Goal: Task Accomplishment & Management: Use online tool/utility

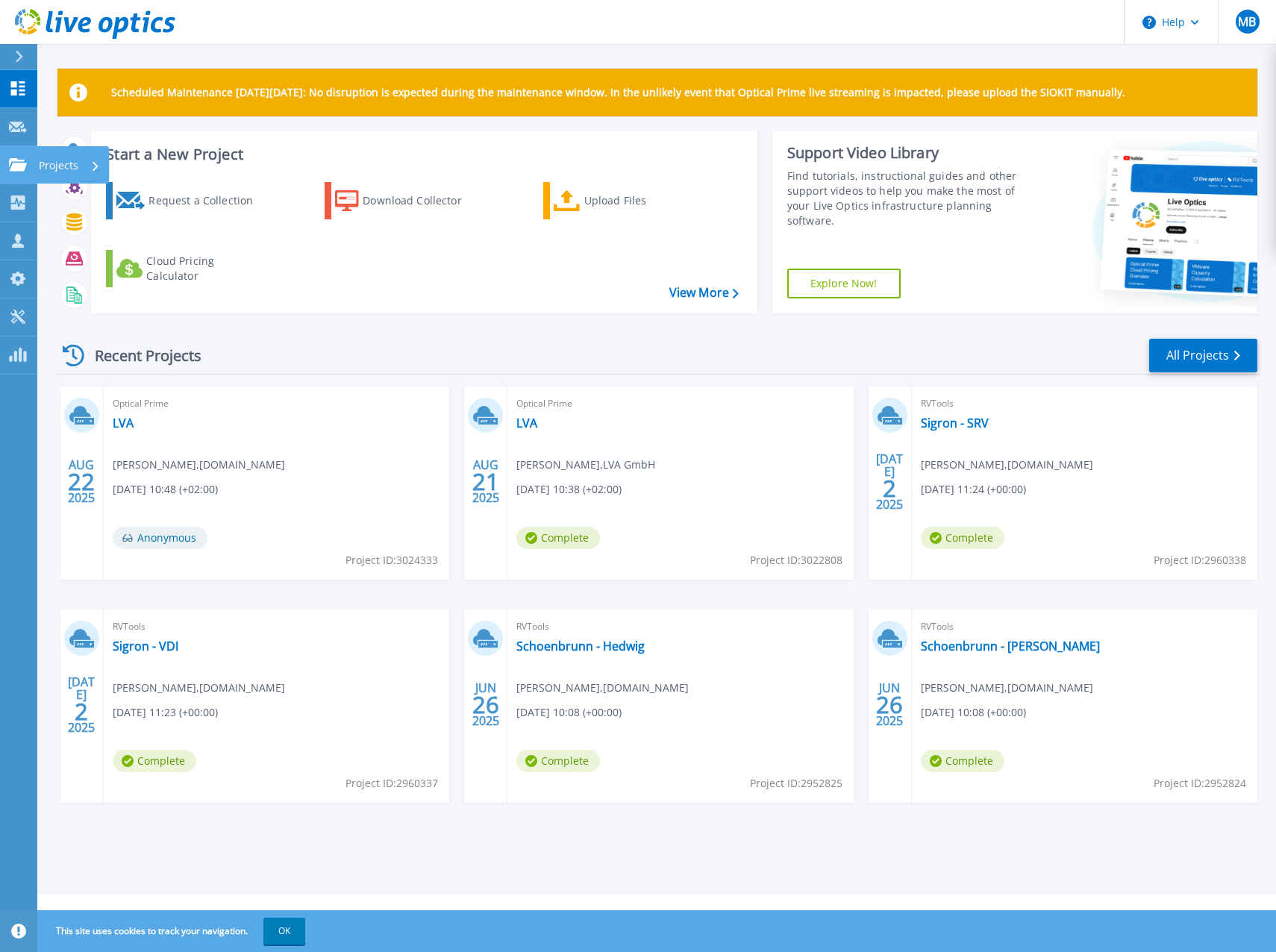
click at [21, 163] on icon at bounding box center [17, 164] width 17 height 13
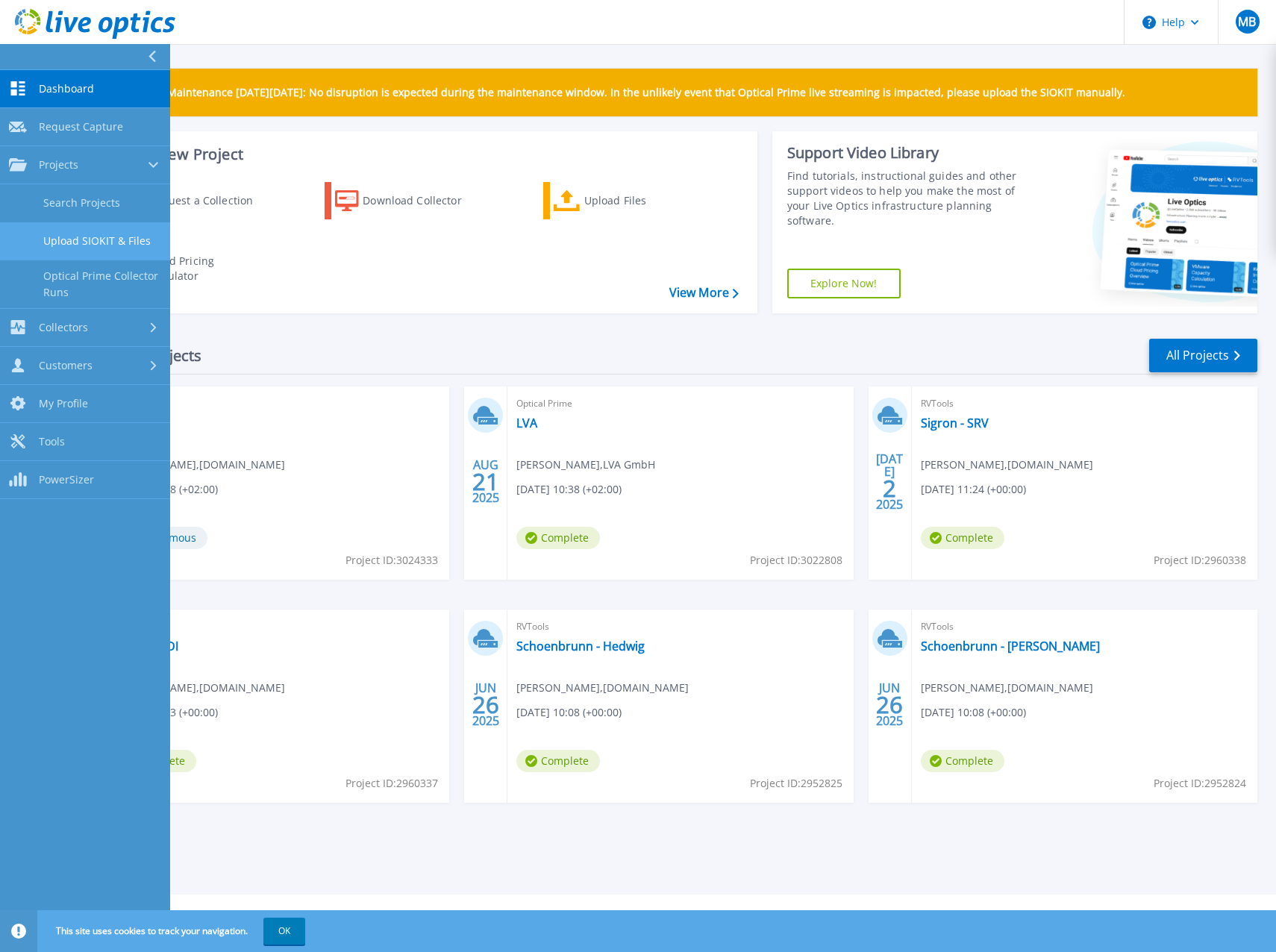
click at [123, 247] on link "Upload SIOKIT & Files" at bounding box center [84, 240] width 170 height 38
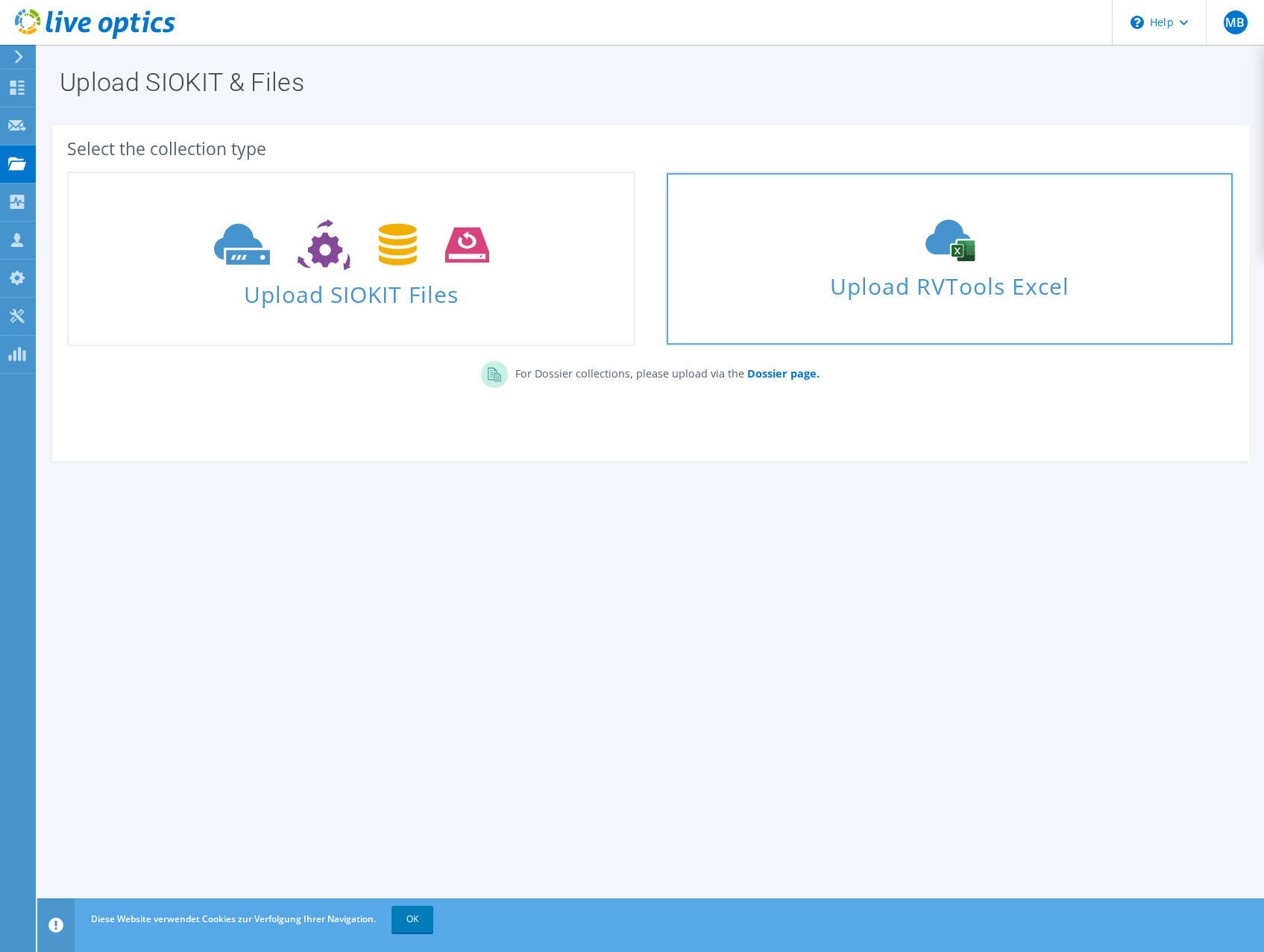
click at [884, 248] on icon at bounding box center [950, 239] width 224 height 42
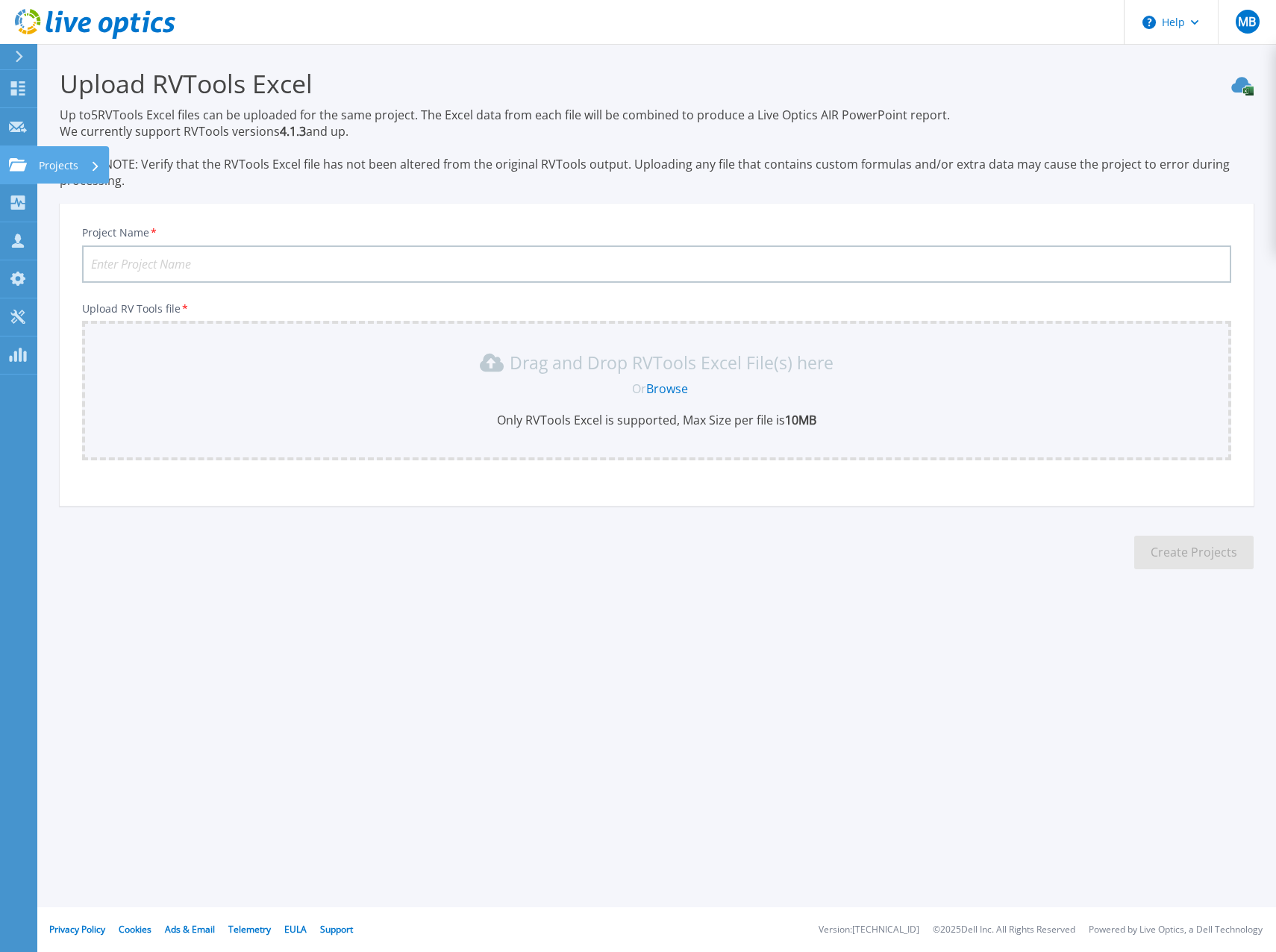
click at [19, 158] on icon at bounding box center [17, 164] width 17 height 13
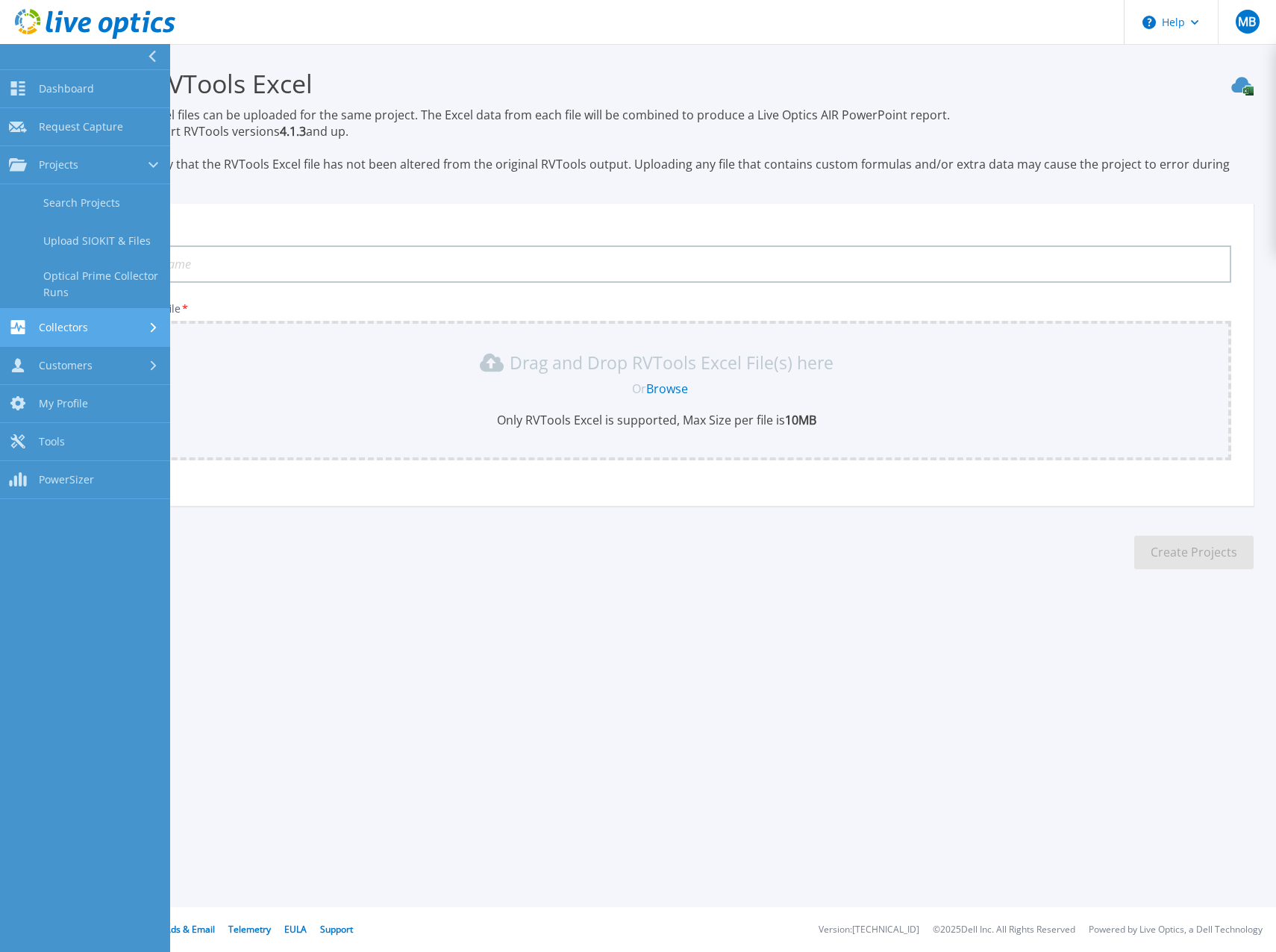
click at [98, 331] on div "Collectors" at bounding box center [84, 327] width 152 height 15
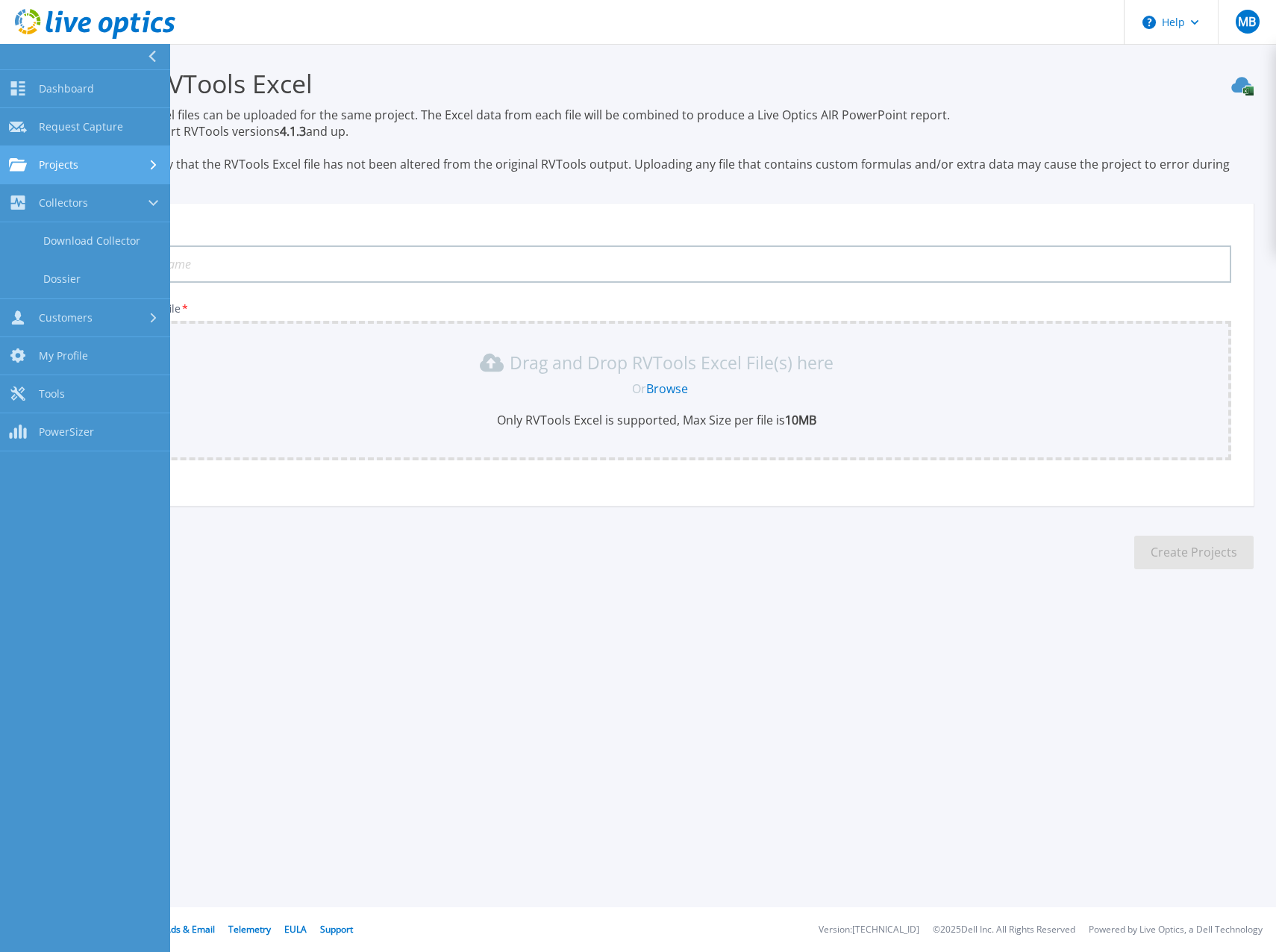
click at [58, 154] on link "Projects Projects" at bounding box center [84, 165] width 170 height 38
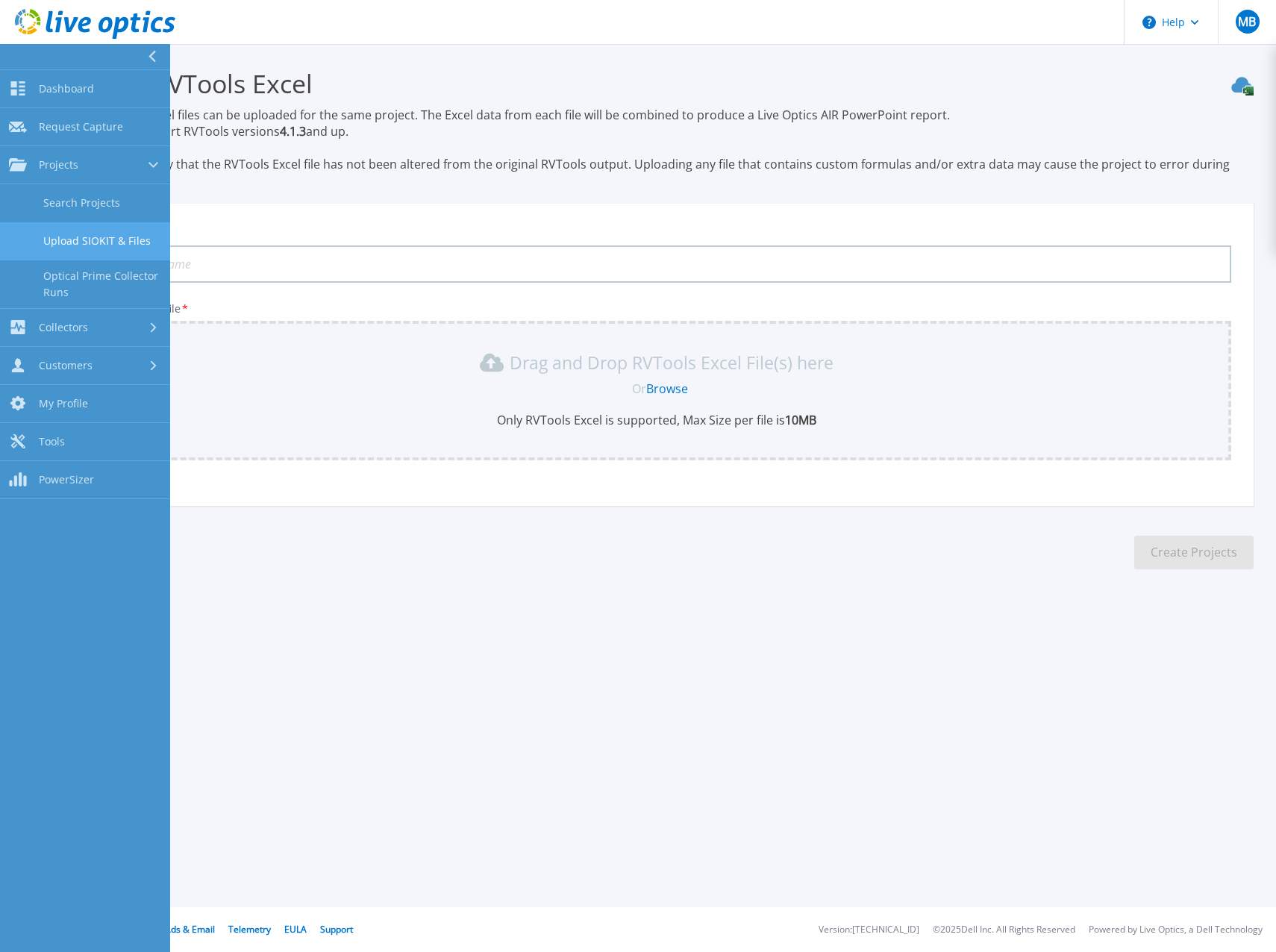
click at [109, 243] on link "Upload SIOKIT & Files" at bounding box center [84, 240] width 170 height 38
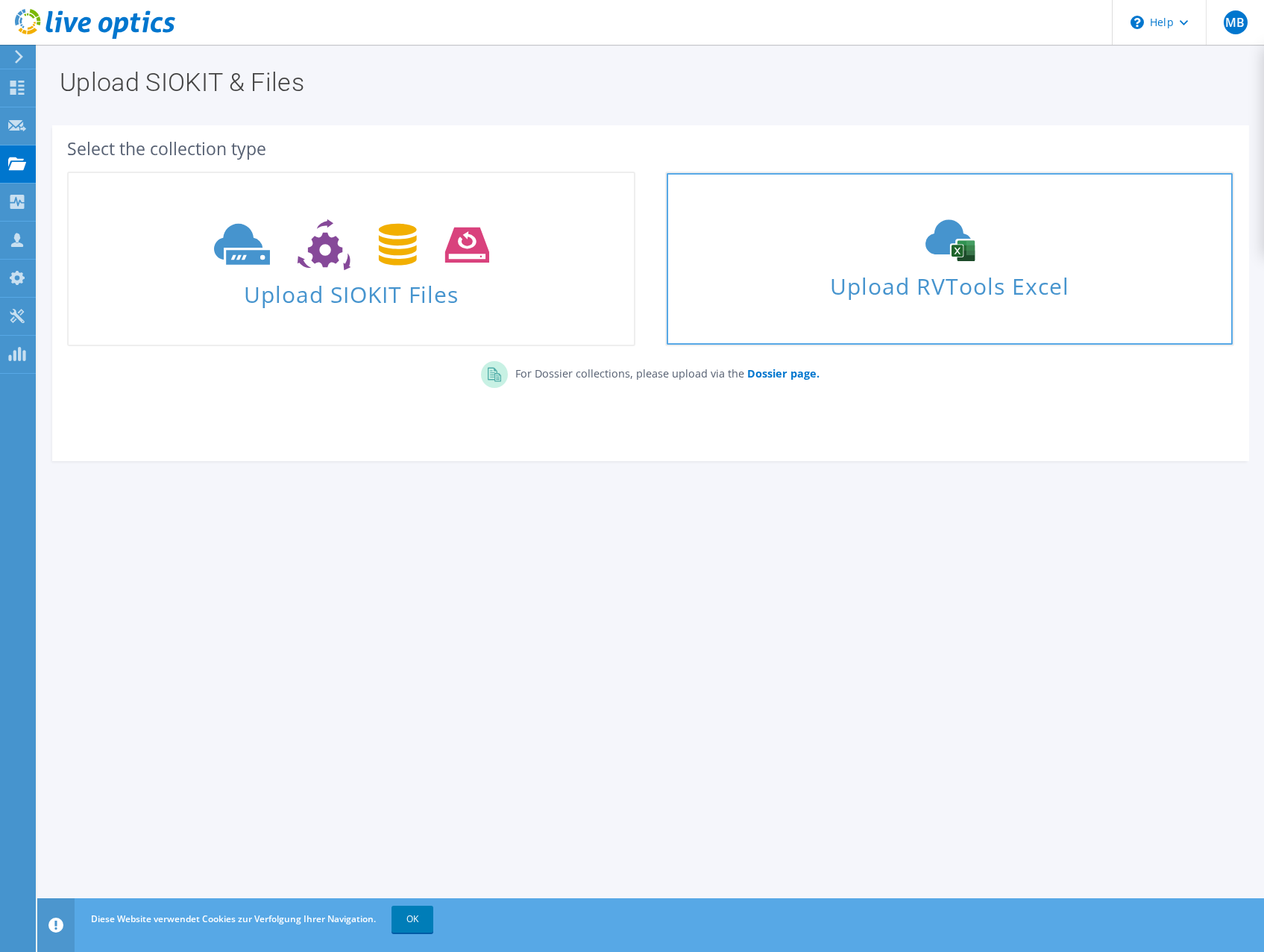
click at [983, 256] on icon at bounding box center [950, 239] width 224 height 42
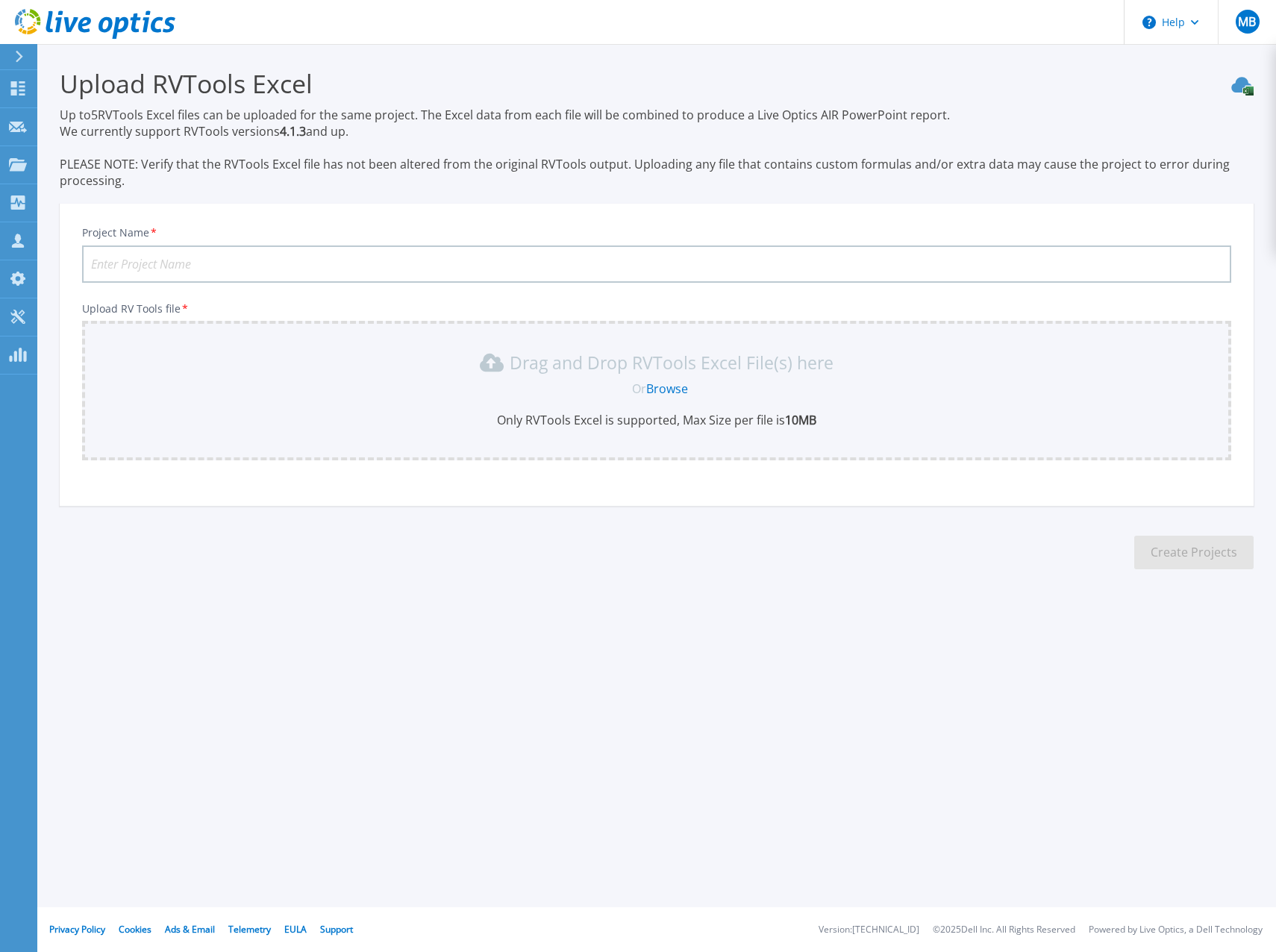
click at [674, 395] on link "Browse" at bounding box center [666, 388] width 42 height 16
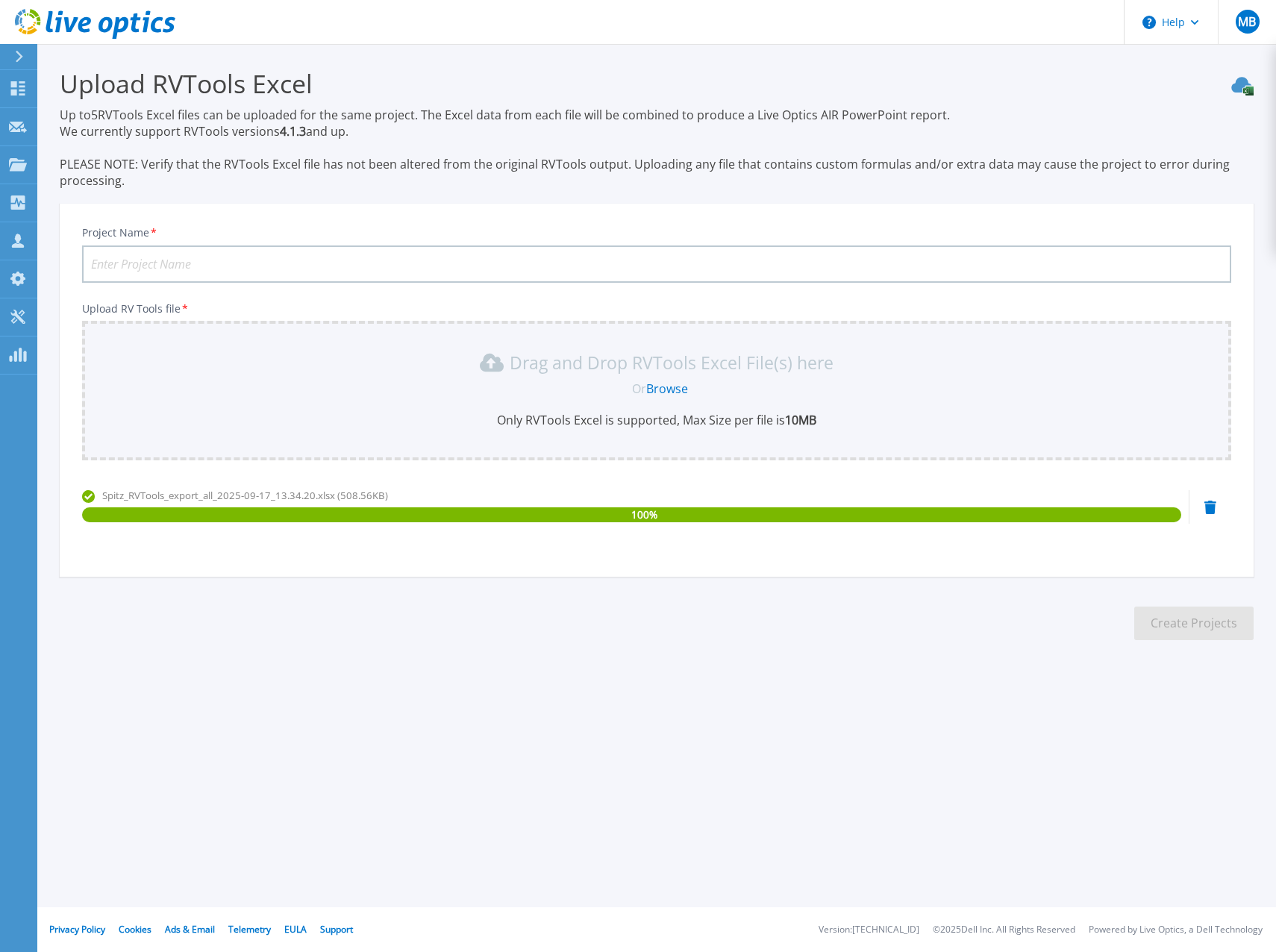
drag, startPoint x: 208, startPoint y: 262, endPoint x: 216, endPoint y: 262, distance: 8.0
click at [208, 262] on input "Project Name *" at bounding box center [656, 264] width 1149 height 37
type input "[PERSON_NAME] - vSAN Neu"
click at [1201, 617] on button "Create Projects" at bounding box center [1194, 623] width 119 height 34
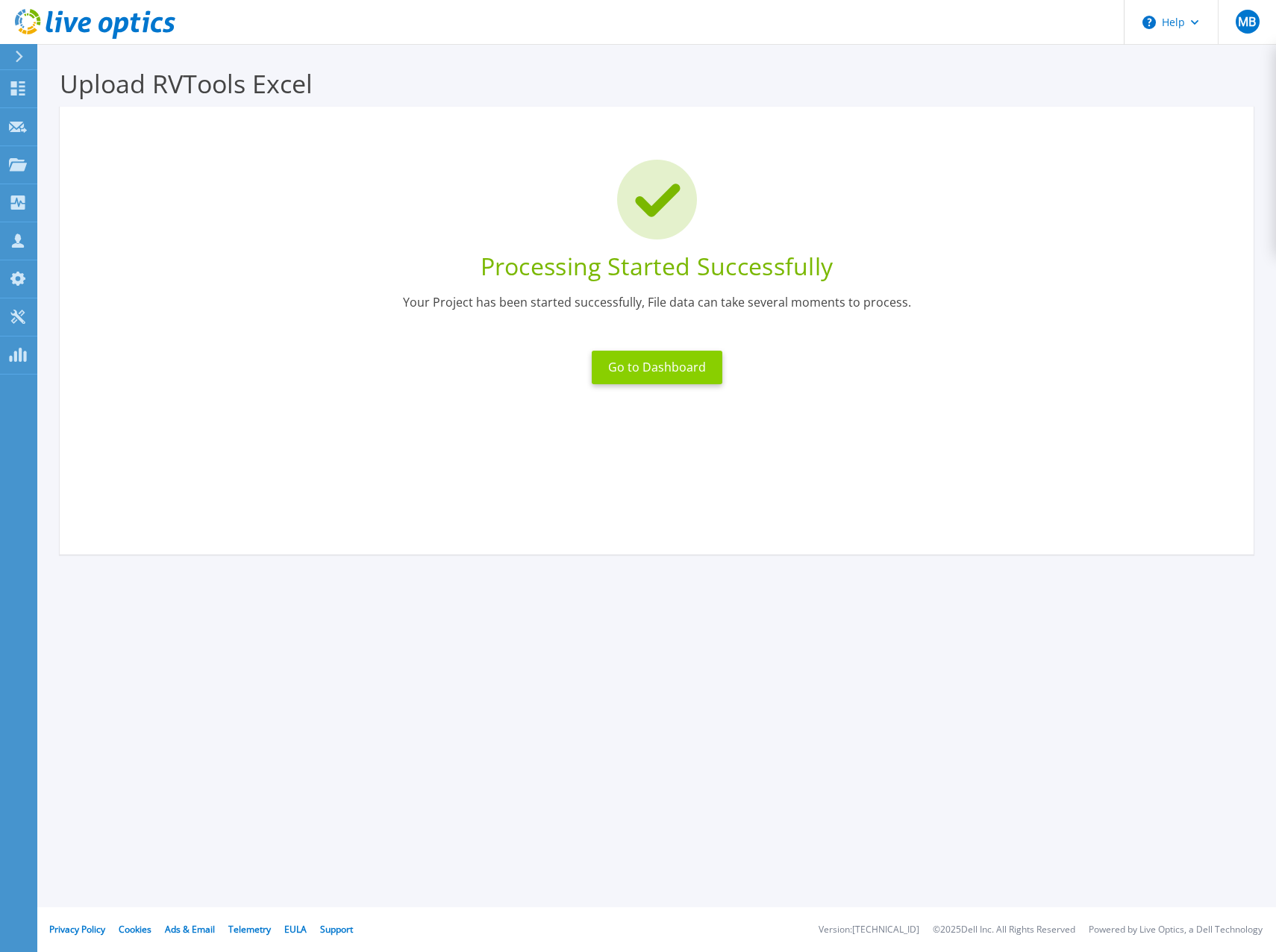
click at [664, 363] on button "Go to Dashboard" at bounding box center [656, 367] width 131 height 34
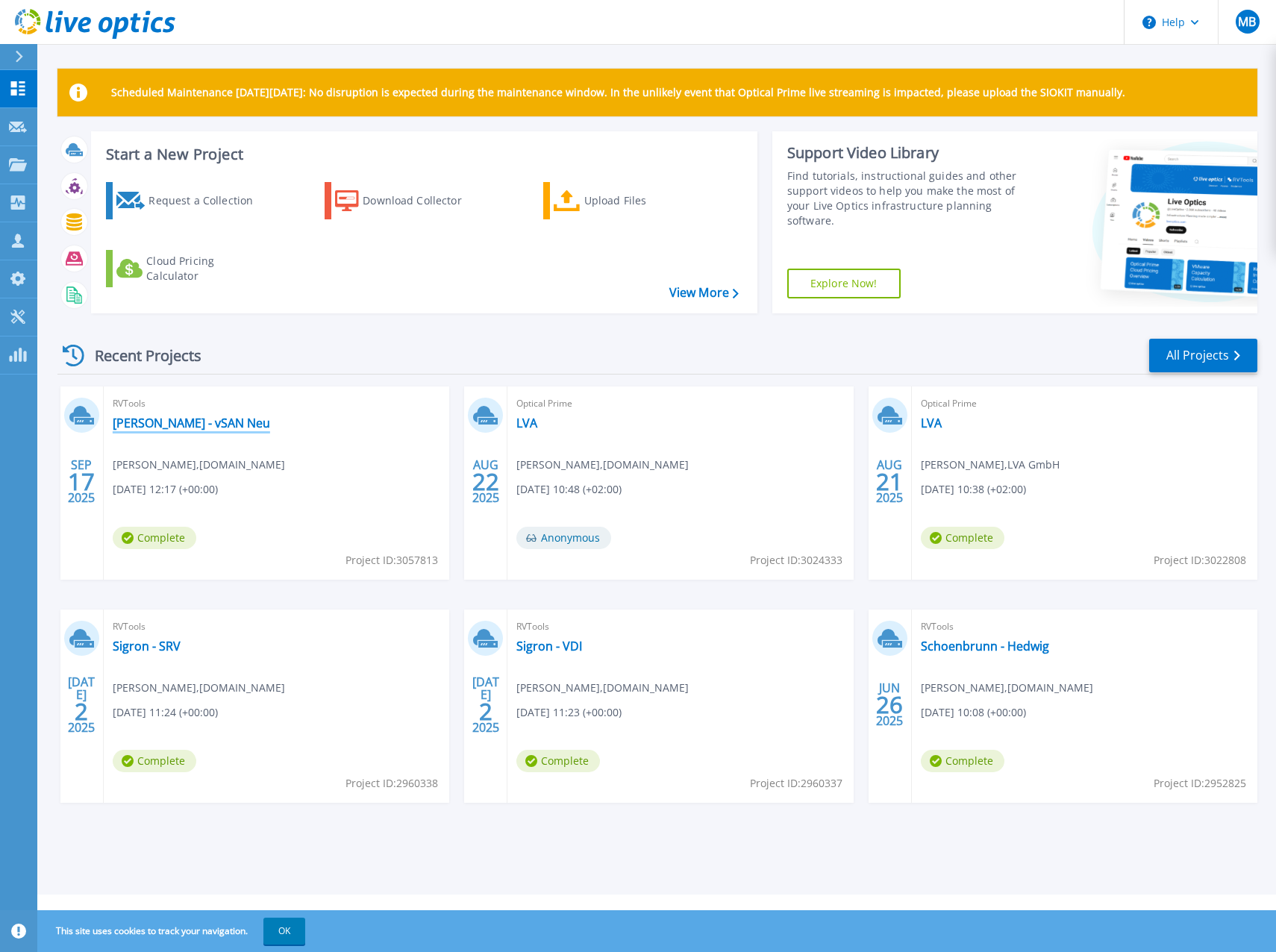
click at [150, 428] on link "[PERSON_NAME] - vSAN Neu" at bounding box center [191, 423] width 157 height 15
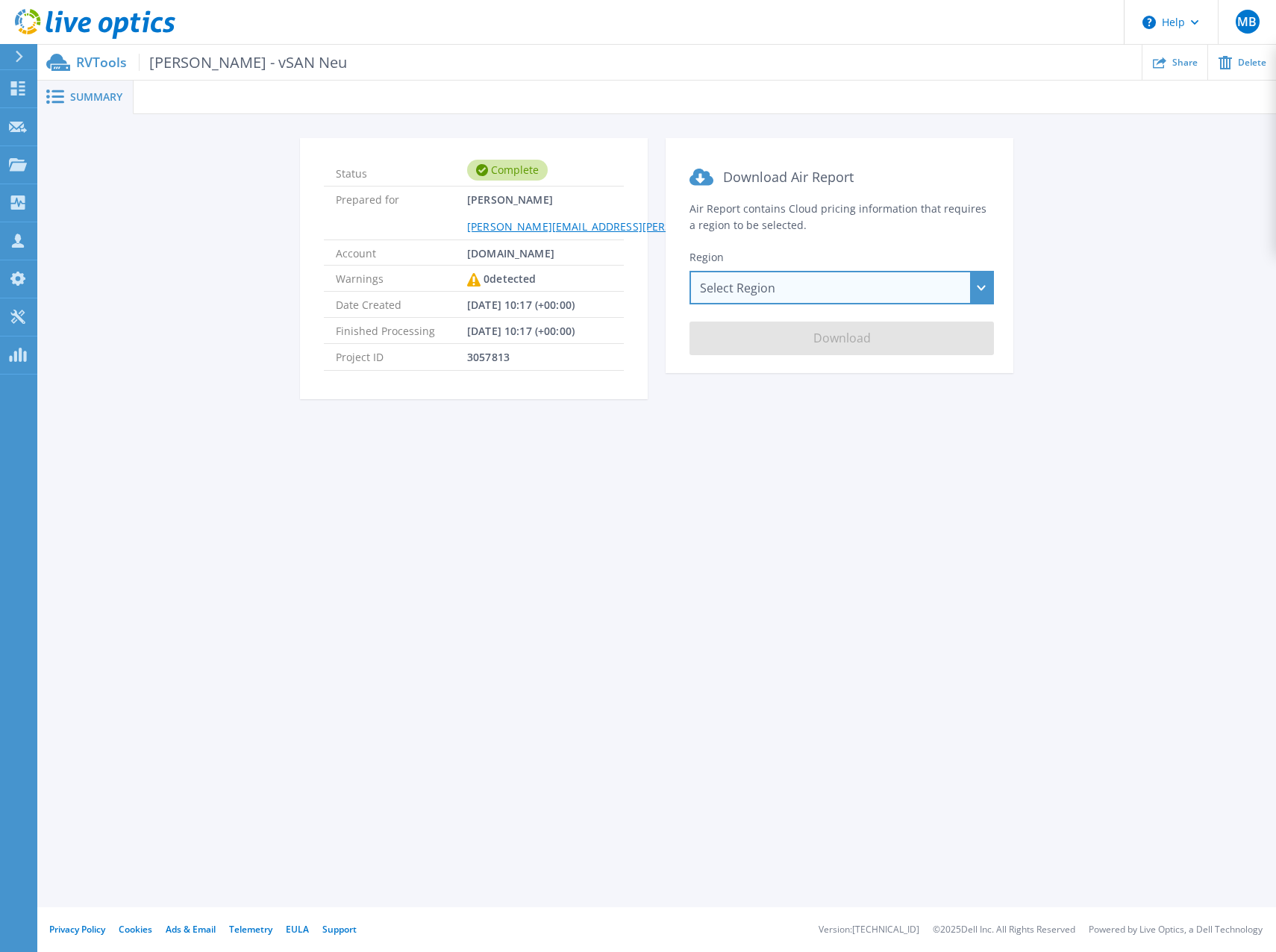
click at [845, 291] on div "Select Region [GEOGRAPHIC_DATA] ([GEOGRAPHIC_DATA]) [GEOGRAPHIC_DATA] ([GEOGRAP…" at bounding box center [842, 287] width 304 height 34
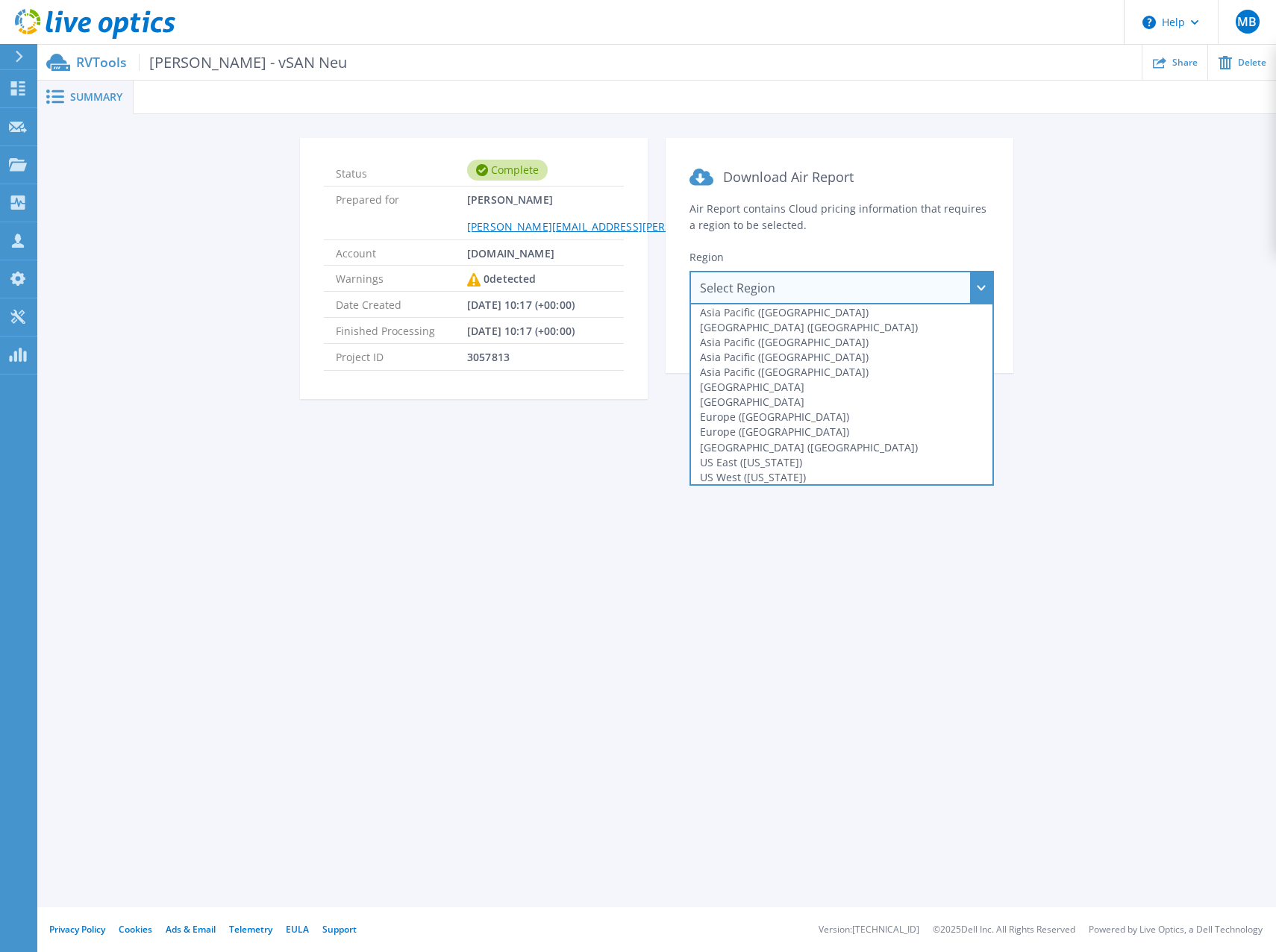
click at [775, 415] on div "Europe ([GEOGRAPHIC_DATA])" at bounding box center [842, 416] width 302 height 15
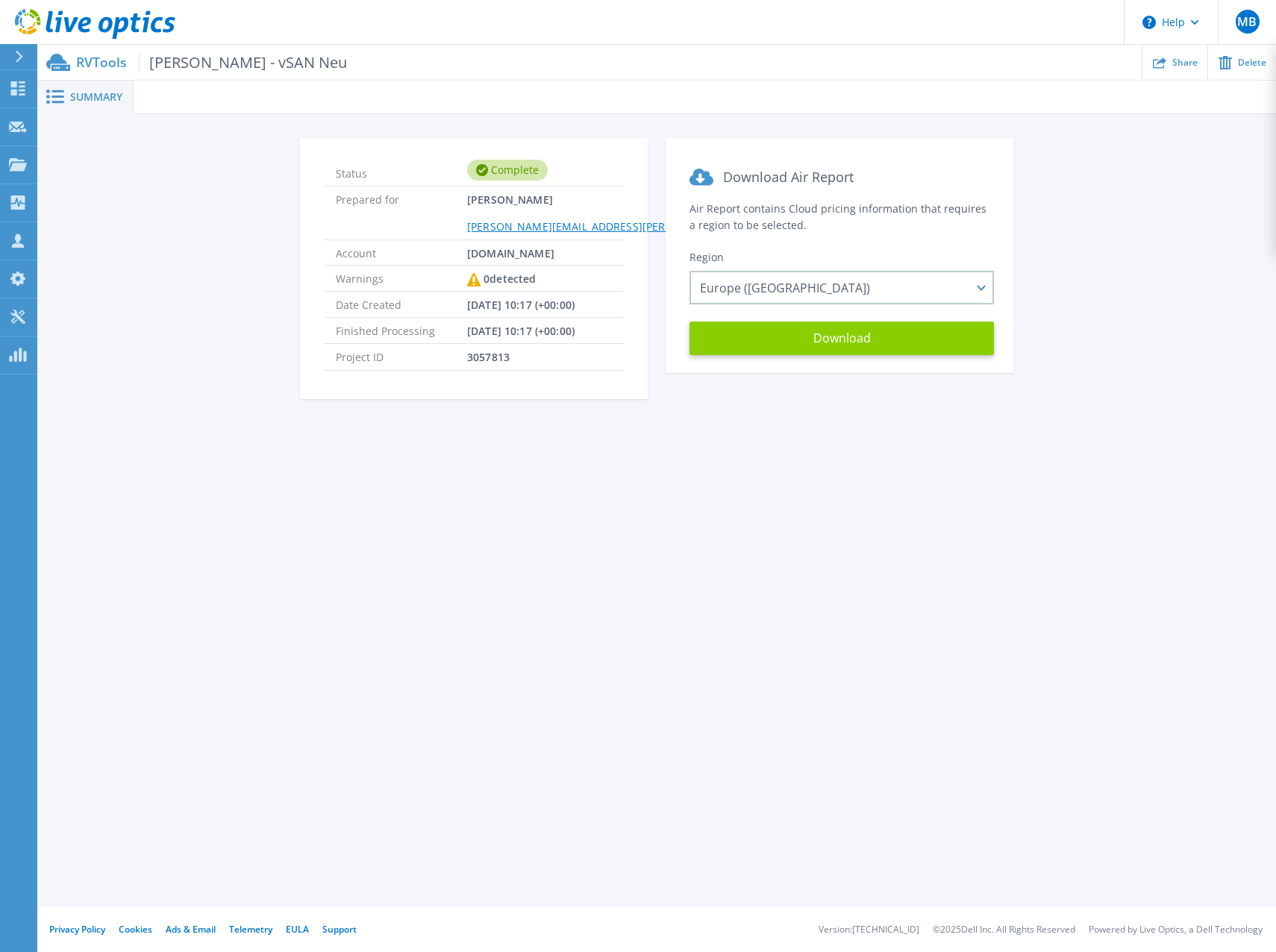
click at [824, 335] on button "Download" at bounding box center [842, 338] width 304 height 34
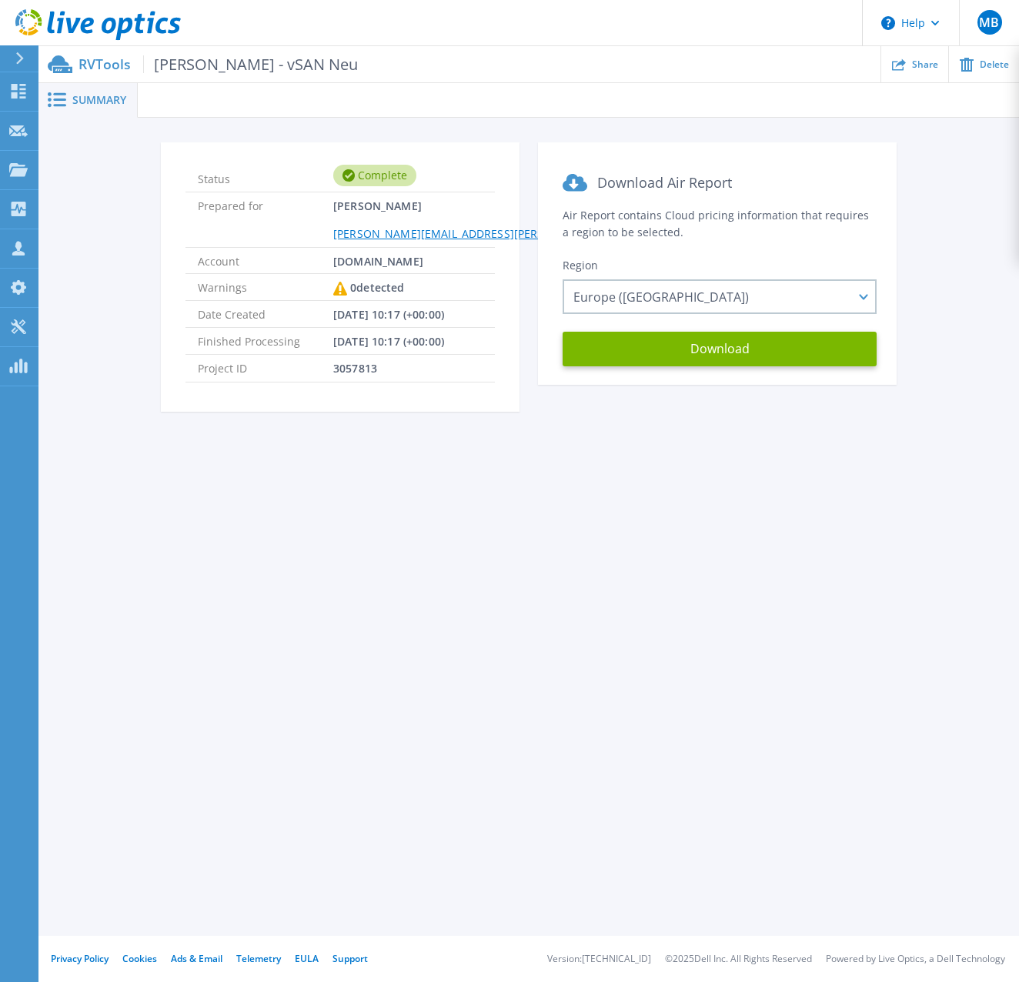
drag, startPoint x: 693, startPoint y: 518, endPoint x: 1010, endPoint y: 215, distance: 439.2
click at [693, 518] on div "Summary Status Complete Prepared for Martin Bierbauer [EMAIL_ADDRESS][PERSON_NA…" at bounding box center [528, 468] width 980 height 936
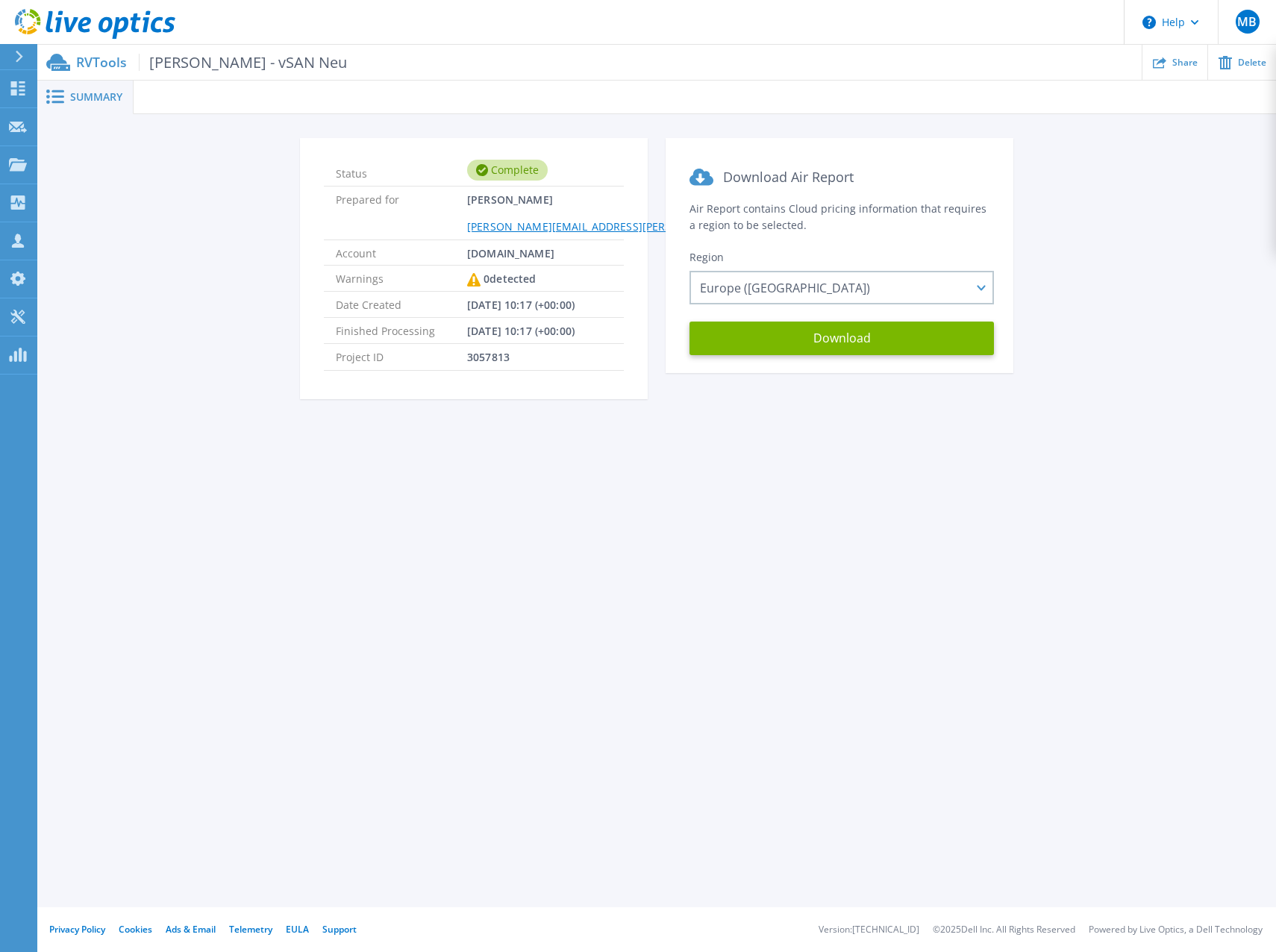
click at [747, 671] on div "Summary Status Complete Prepared for Martin Bierbauer [EMAIL_ADDRESS][PERSON_NA…" at bounding box center [655, 454] width 1238 height 907
